Goal: Obtain resource: Obtain resource

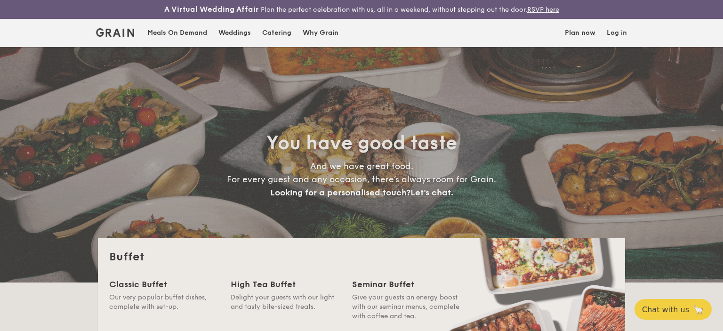
select select
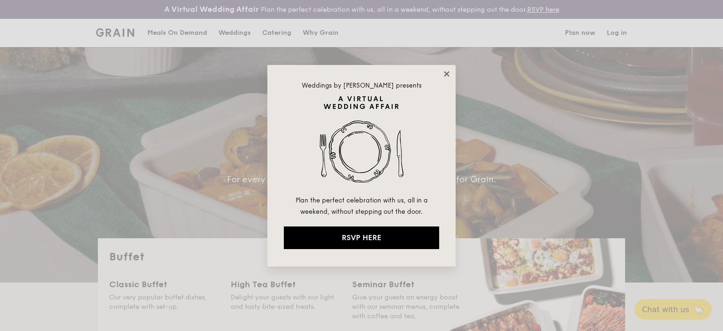
click at [445, 73] on icon at bounding box center [446, 74] width 8 height 8
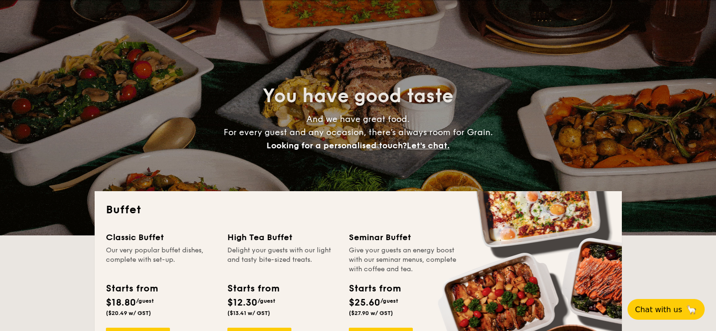
scroll to position [235, 0]
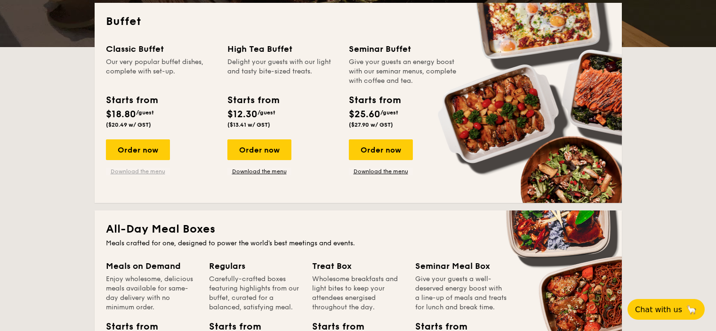
click at [151, 172] on link "Download the menu" at bounding box center [138, 172] width 64 height 8
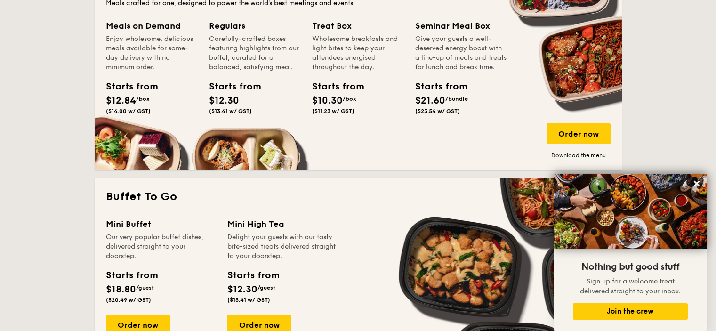
scroll to position [424, 0]
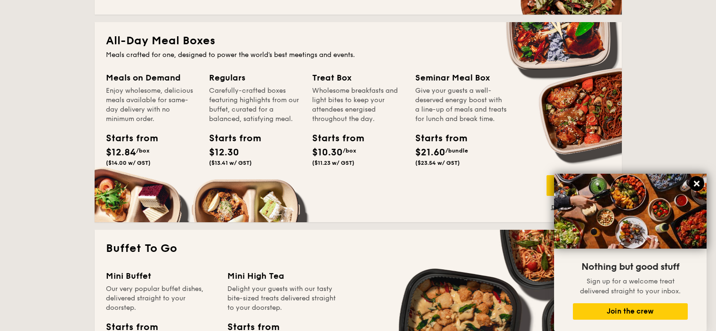
click at [698, 183] on icon at bounding box center [697, 184] width 6 height 6
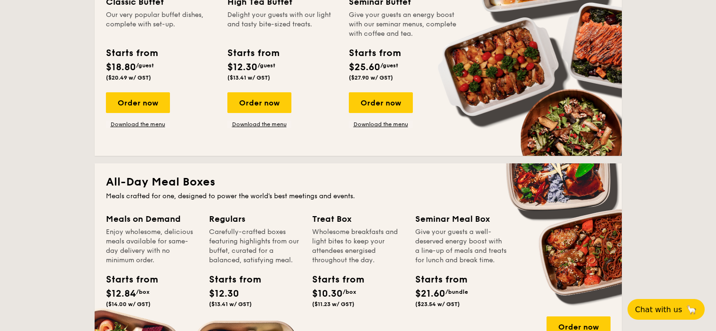
scroll to position [329, 0]
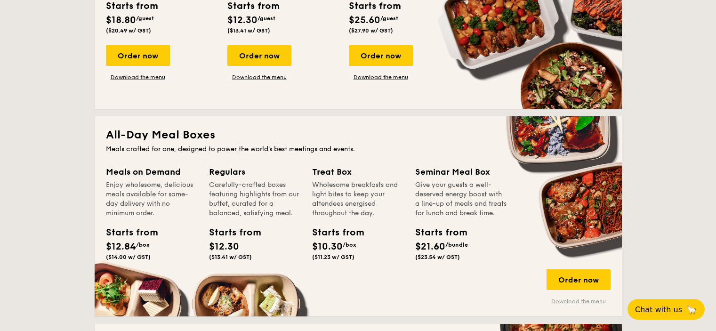
click at [559, 302] on link "Download the menu" at bounding box center [578, 301] width 64 height 8
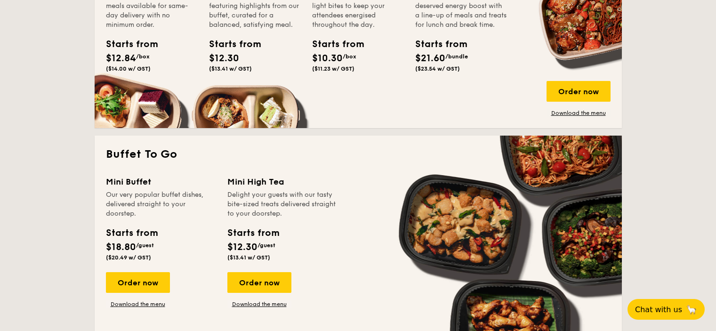
scroll to position [424, 0]
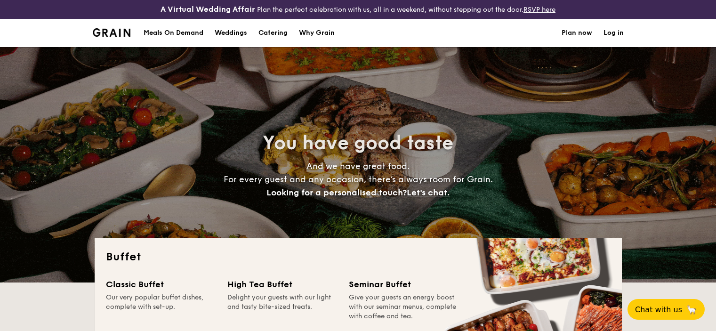
select select
